Goal: Find specific page/section: Find specific page/section

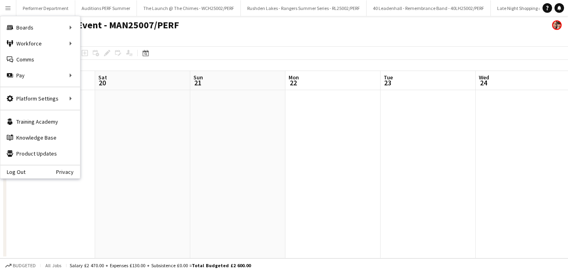
scroll to position [0, 310]
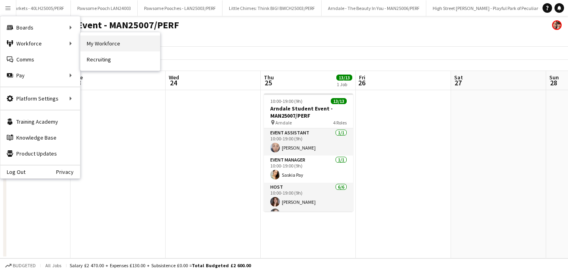
click at [101, 41] on link "My Workforce" at bounding box center [120, 43] width 80 height 16
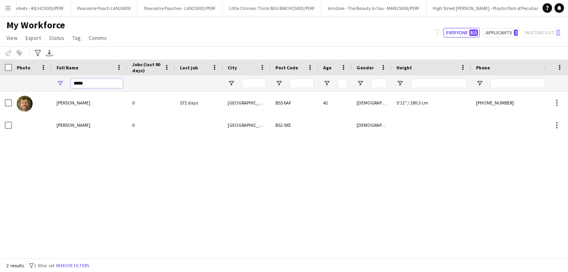
drag, startPoint x: 105, startPoint y: 84, endPoint x: 66, endPoint y: 82, distance: 39.5
click at [68, 82] on div "*****" at bounding box center [90, 83] width 76 height 16
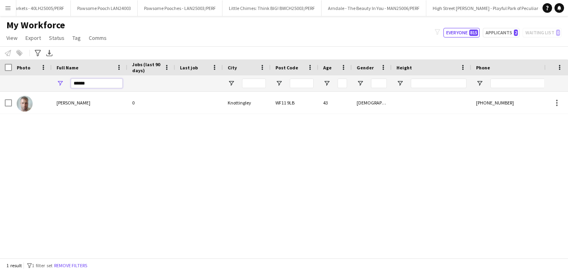
drag, startPoint x: 98, startPoint y: 83, endPoint x: 2, endPoint y: 74, distance: 96.0
click at [2, 74] on div "Workforce Details Crew Attributes Workforce Details Photo" at bounding box center [366, 75] width 733 height 32
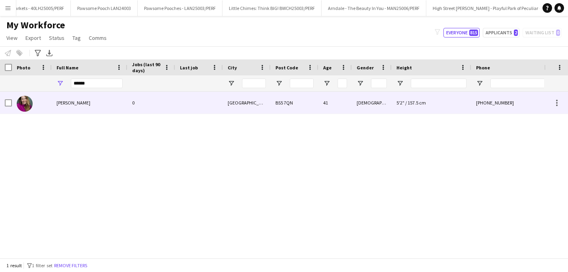
click at [71, 98] on div "Grania Pickard" at bounding box center [90, 103] width 76 height 22
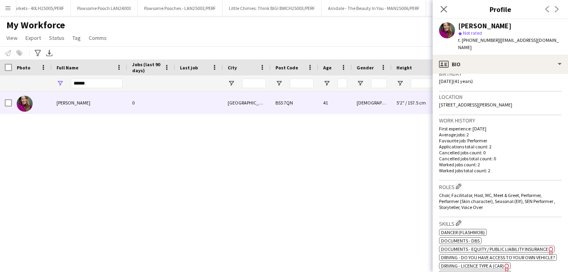
scroll to position [168, 0]
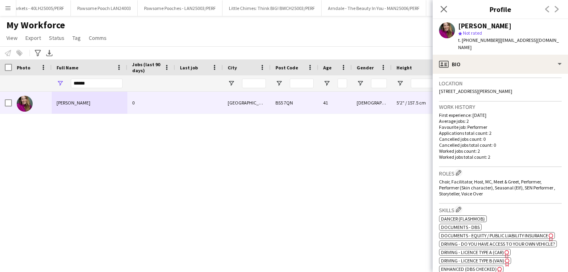
click at [274, 179] on div "Grania Pickard 0 Bristol BS5 7QN 41 Female 5'2" / 157.5 cm +447816504398 grania…" at bounding box center [272, 175] width 544 height 166
click at [439, 10] on app-icon "Close pop-in" at bounding box center [445, 10] width 12 height 12
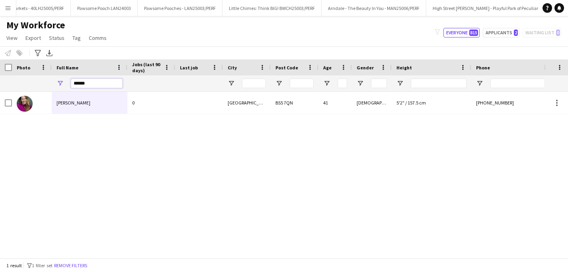
drag, startPoint x: 90, startPoint y: 84, endPoint x: 42, endPoint y: 84, distance: 48.2
click at [43, 84] on div "******" at bounding box center [366, 83] width 733 height 16
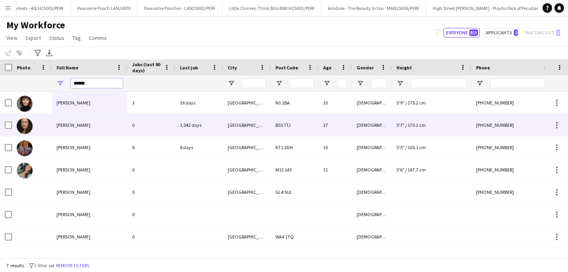
type input "******"
click at [75, 129] on div "Lauren May" at bounding box center [90, 125] width 76 height 22
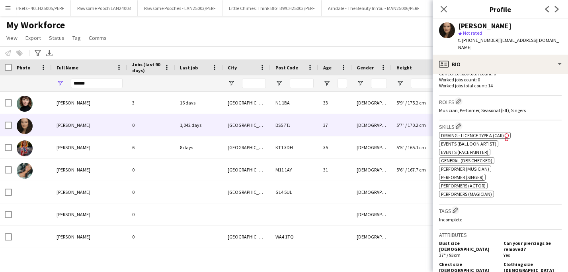
scroll to position [240, 0]
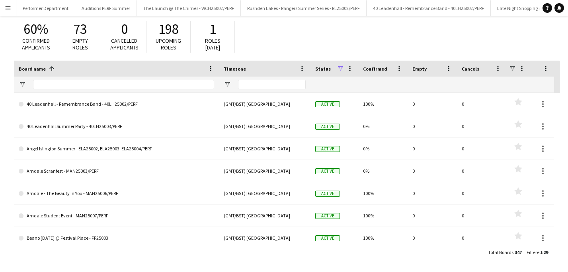
scroll to position [0, 1236]
